Goal: Information Seeking & Learning: Learn about a topic

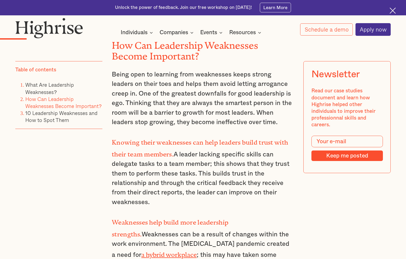
scroll to position [860, 0]
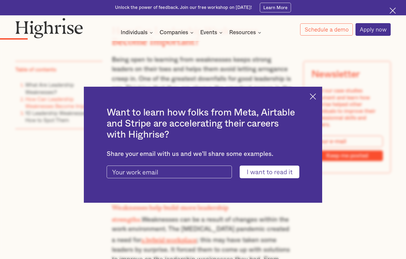
click at [314, 94] on img at bounding box center [313, 96] width 6 height 6
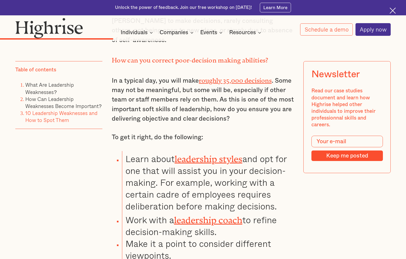
scroll to position [2151, 0]
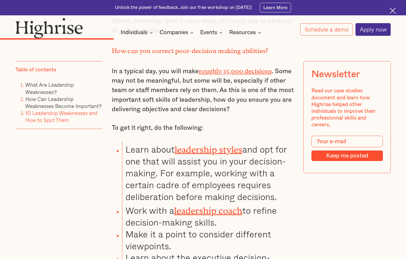
click at [215, 144] on link "leadership styles" at bounding box center [209, 147] width 68 height 6
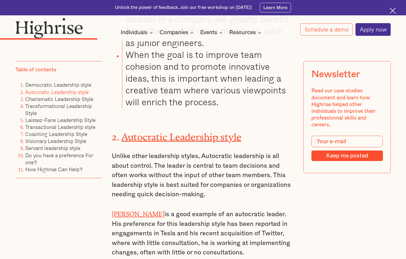
scroll to position [1828, 0]
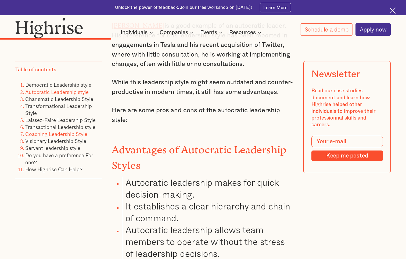
click at [58, 135] on link "Coaching Leadership Style" at bounding box center [56, 134] width 62 height 8
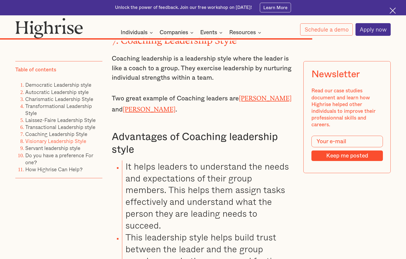
scroll to position [4311, 0]
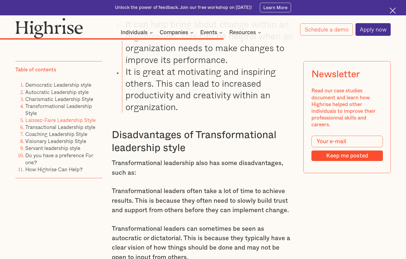
scroll to position [3290, 0]
